Goal: Information Seeking & Learning: Learn about a topic

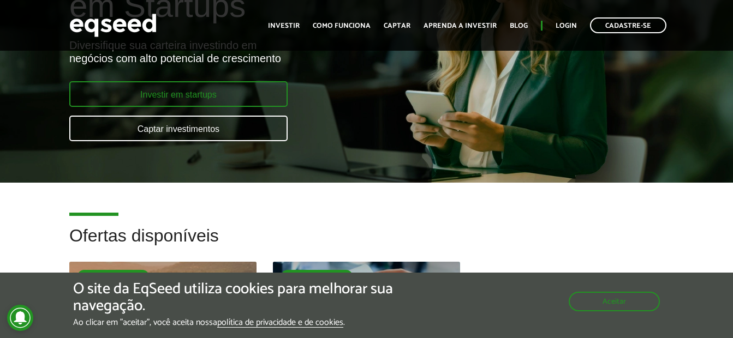
scroll to position [91, 0]
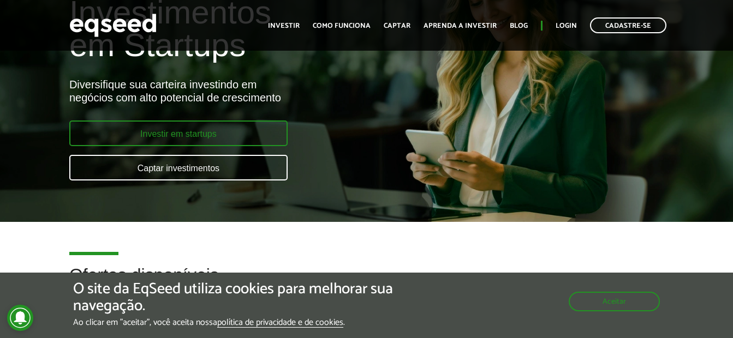
drag, startPoint x: 186, startPoint y: 139, endPoint x: 216, endPoint y: 142, distance: 30.2
click at [186, 139] on link "Investir em startups" at bounding box center [178, 134] width 218 height 26
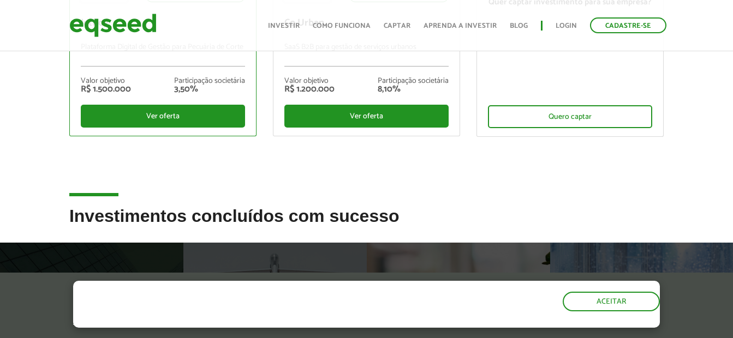
scroll to position [182, 0]
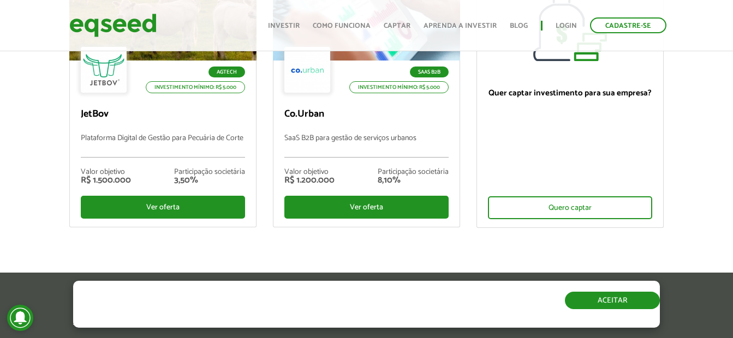
drag, startPoint x: 630, startPoint y: 306, endPoint x: 600, endPoint y: 299, distance: 30.5
click at [628, 306] on button "Aceitar" at bounding box center [612, 300] width 95 height 17
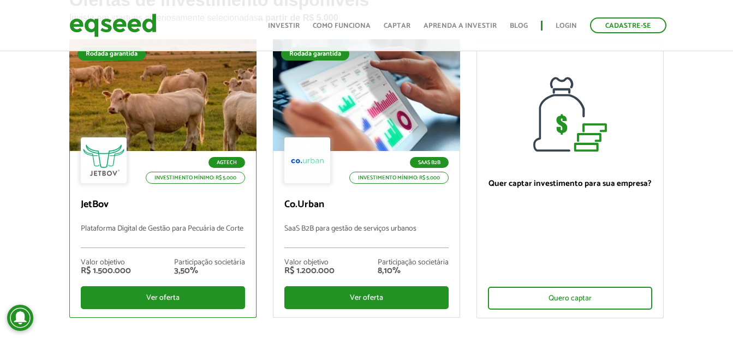
scroll to position [0, 0]
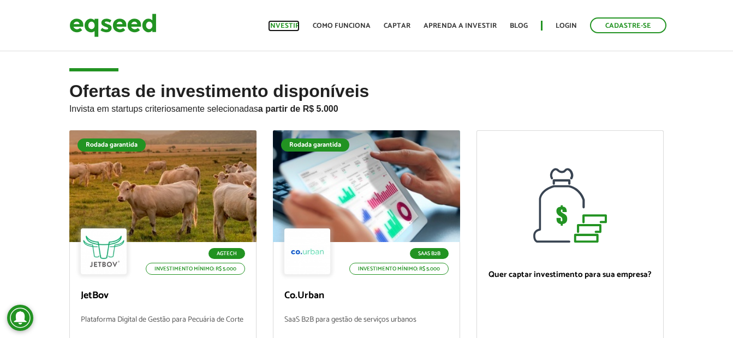
click at [284, 22] on link "Investir" at bounding box center [284, 25] width 32 height 7
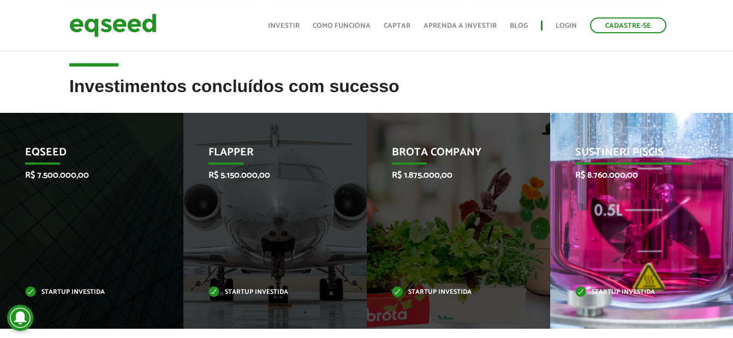
scroll to position [455, 0]
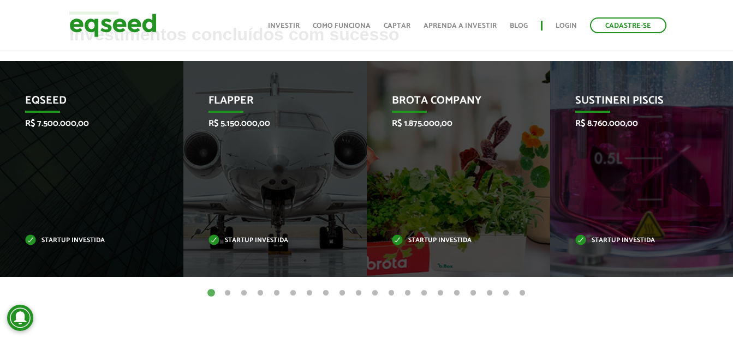
click at [228, 291] on button "2" at bounding box center [227, 293] width 11 height 11
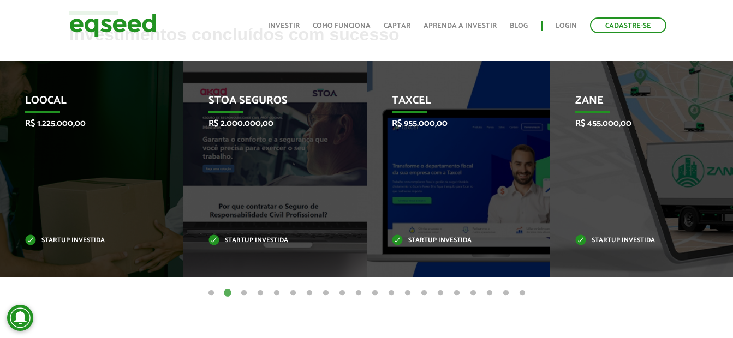
click at [243, 292] on button "3" at bounding box center [244, 293] width 11 height 11
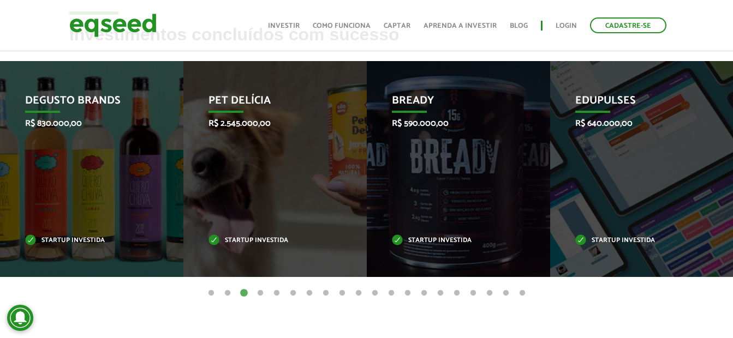
click at [258, 292] on button "4" at bounding box center [260, 293] width 11 height 11
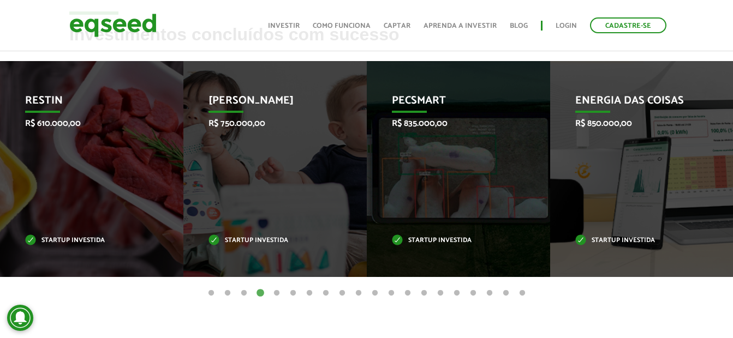
click at [278, 293] on button "5" at bounding box center [276, 293] width 11 height 11
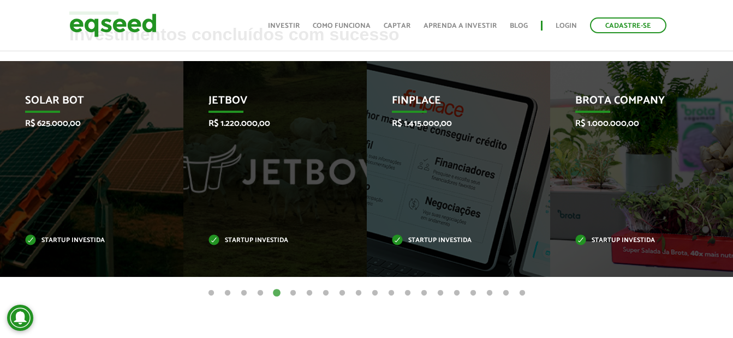
click at [298, 290] on button "6" at bounding box center [293, 293] width 11 height 11
